Goal: Navigation & Orientation: Find specific page/section

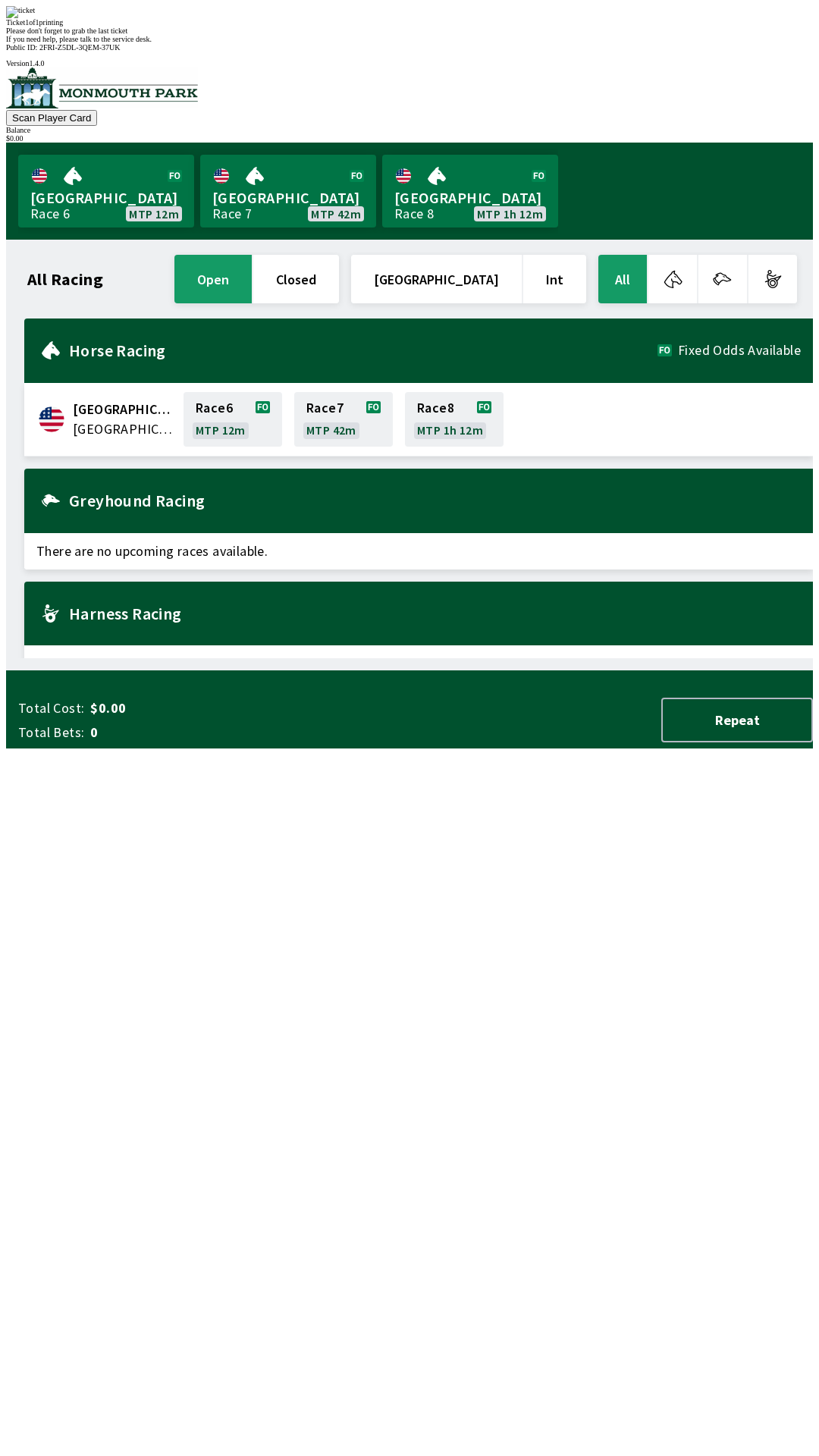
click at [458, 43] on div "Ticket 1 of 1 printing Please don't forget to grab the last ticket If you need …" at bounding box center [409, 24] width 807 height 37
click at [449, 35] on div "Please don't forget to grab the last ticket" at bounding box center [409, 31] width 807 height 8
click at [448, 43] on div "Ticket 1 of 1 printing Please don't forget to grab the last ticket If you need …" at bounding box center [409, 24] width 807 height 37
click at [479, 43] on div "Ticket 1 of 1 printing Please don't forget to grab the last ticket If you need …" at bounding box center [409, 24] width 807 height 37
click at [487, 43] on div "Ticket 1 of 1 printing Please don't forget to grab the last ticket If you need …" at bounding box center [409, 24] width 807 height 37
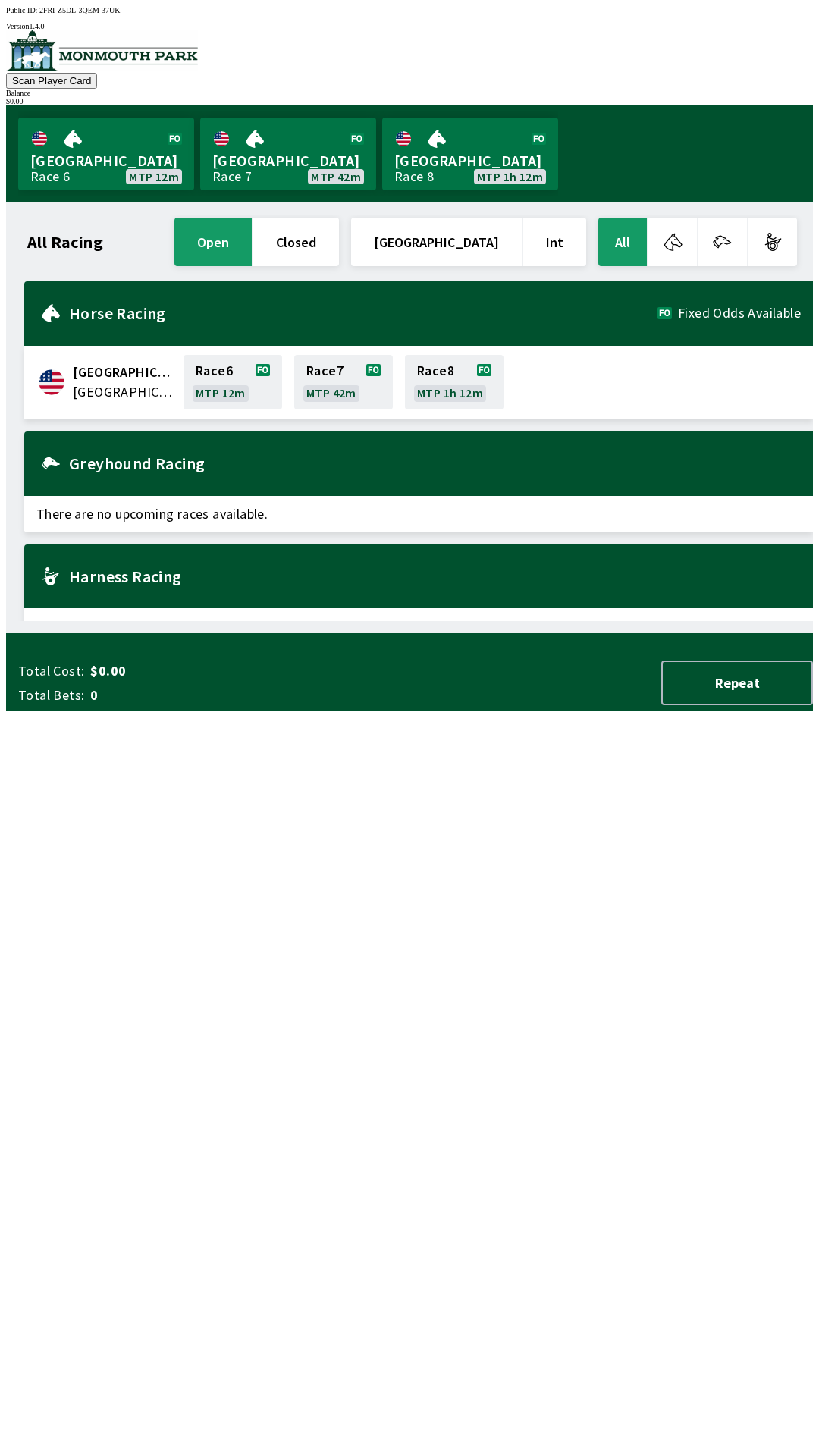
click at [501, 435] on div "Greyhound Racing" at bounding box center [418, 463] width 789 height 64
click at [480, 621] on div "All Racing open closed United States Int All [GEOGRAPHIC_DATA] [GEOGRAPHIC_DATA…" at bounding box center [415, 418] width 795 height 406
click at [493, 621] on div "All Racing open closed United States Int All [GEOGRAPHIC_DATA] [GEOGRAPHIC_DATA…" at bounding box center [415, 418] width 795 height 406
click at [113, 148] on link "Canterbury Park Race 6 MTP 12m" at bounding box center [106, 153] width 176 height 72
